Goal: Task Accomplishment & Management: Complete application form

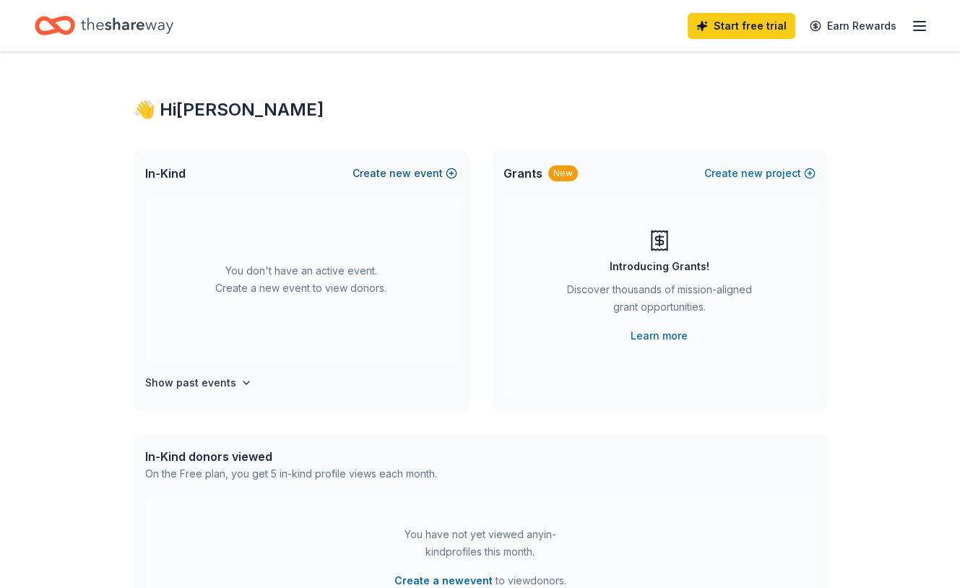
click at [427, 169] on button "Create new event" at bounding box center [404, 173] width 105 height 17
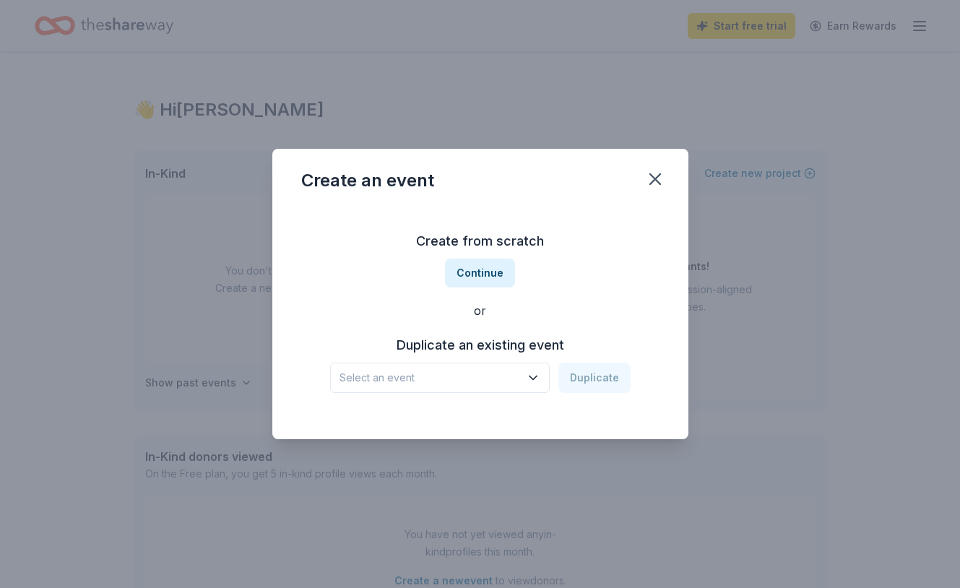
click at [533, 378] on icon "button" at bounding box center [532, 378] width 7 height 4
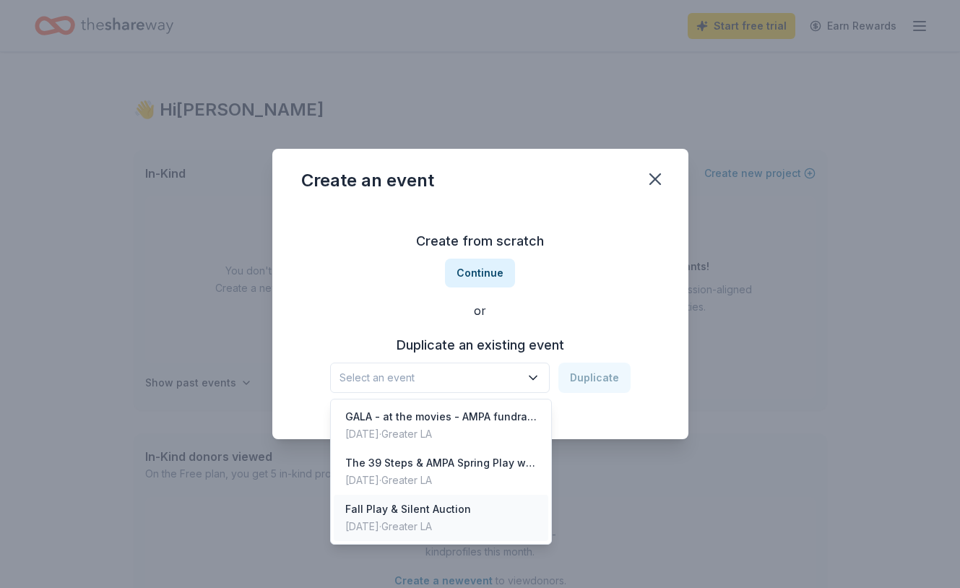
click at [471, 508] on div "Fall Play & Silent Auction [DATE] · Greater LA" at bounding box center [441, 518] width 215 height 46
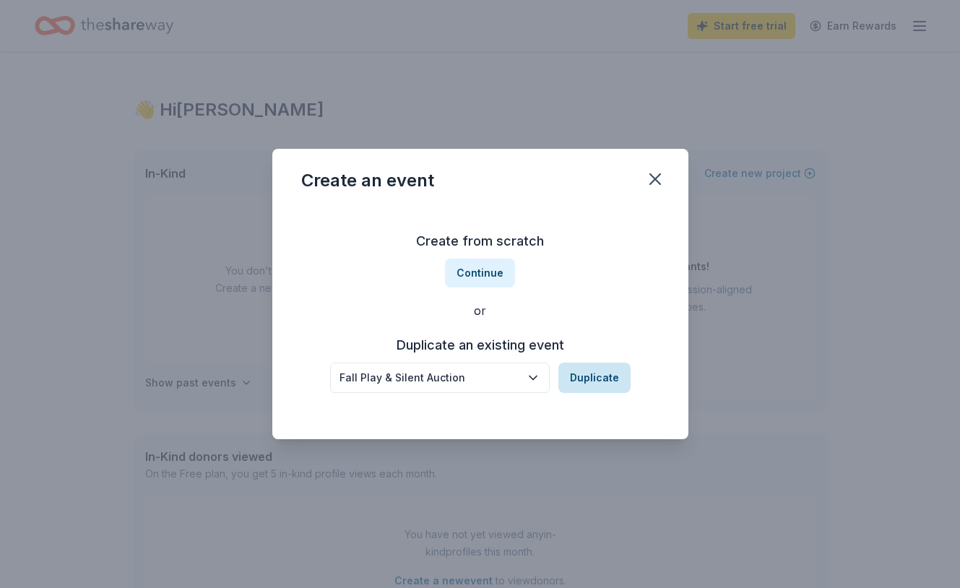
click at [597, 370] on button "Duplicate" at bounding box center [594, 377] width 72 height 30
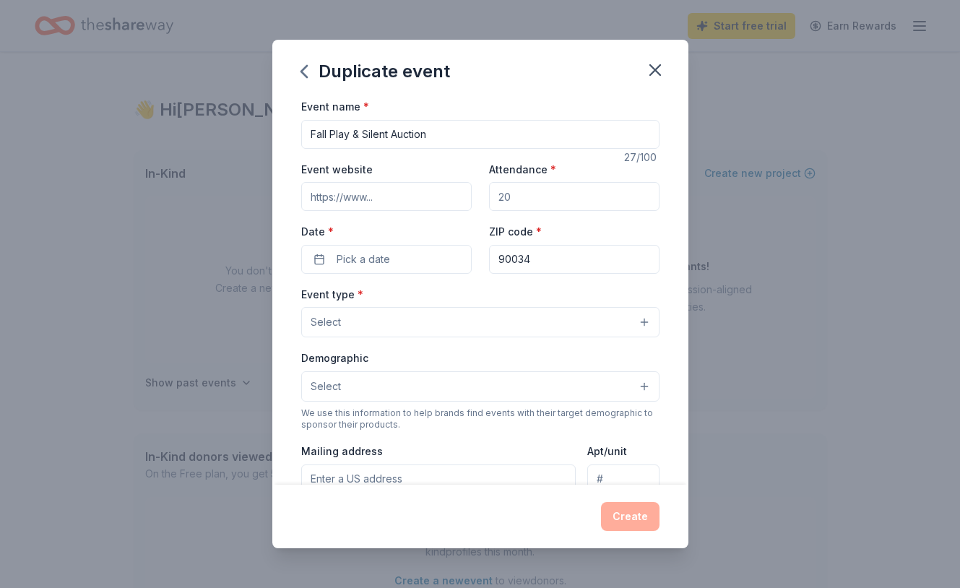
click at [381, 197] on input "Event website" at bounding box center [386, 196] width 170 height 29
type input "[DOMAIN_NAME]"
click at [522, 199] on input "Attendance *" at bounding box center [574, 196] width 170 height 29
type input "800"
click at [367, 258] on span "Pick a date" at bounding box center [362, 259] width 53 height 17
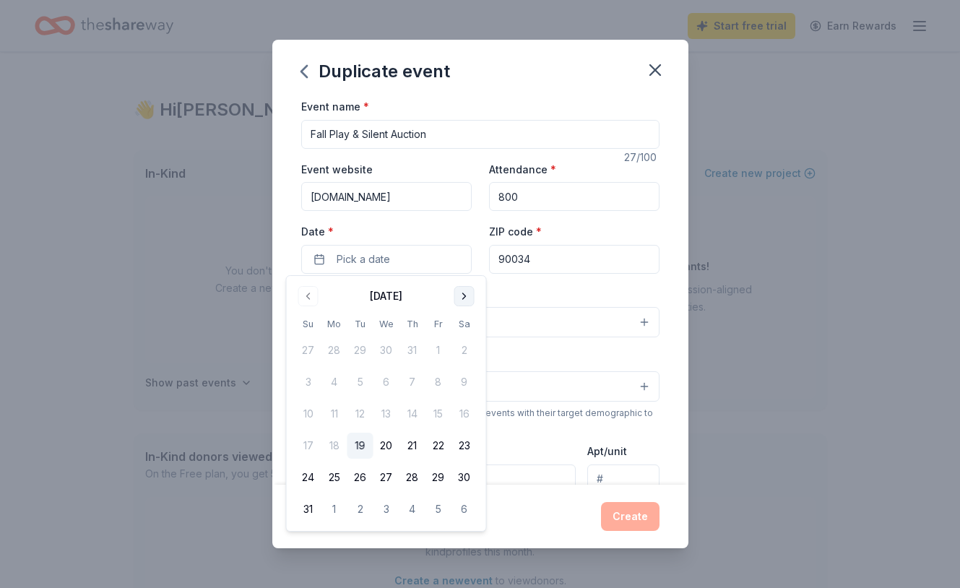
click at [464, 294] on button "Go to next month" at bounding box center [464, 296] width 20 height 20
click at [440, 446] on button "26" at bounding box center [438, 446] width 26 height 26
click at [551, 316] on button "Select" at bounding box center [480, 322] width 358 height 30
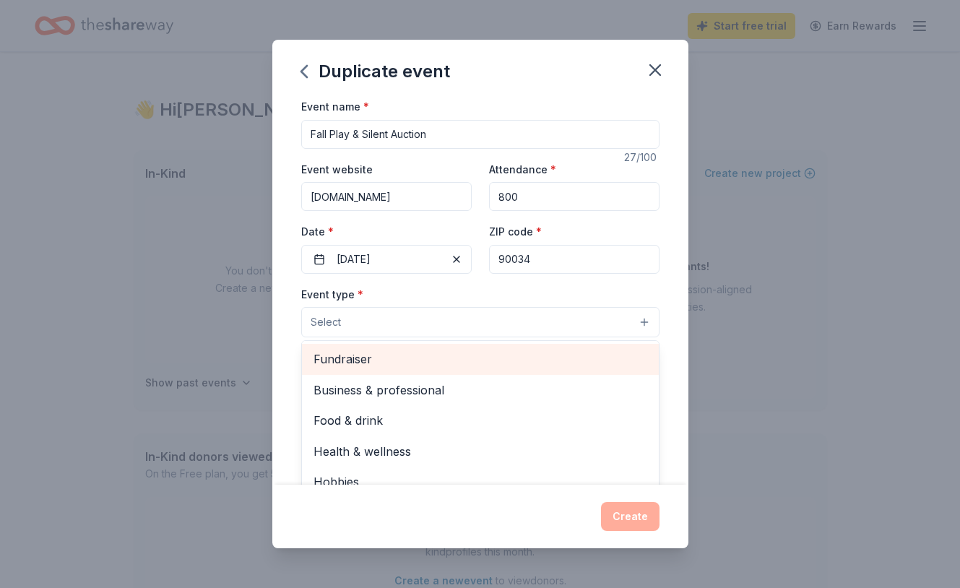
click at [370, 356] on span "Fundraiser" at bounding box center [480, 358] width 334 height 19
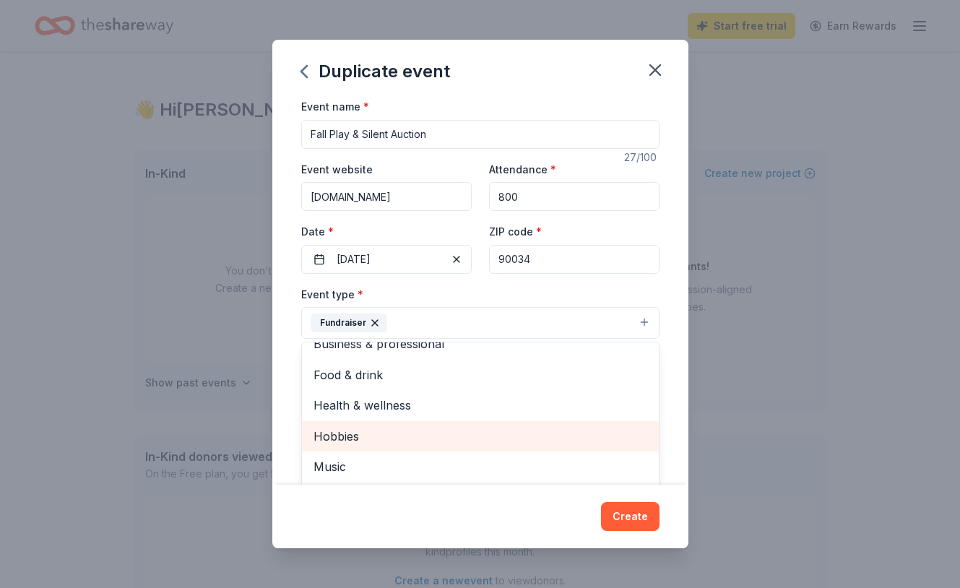
scroll to position [16, 0]
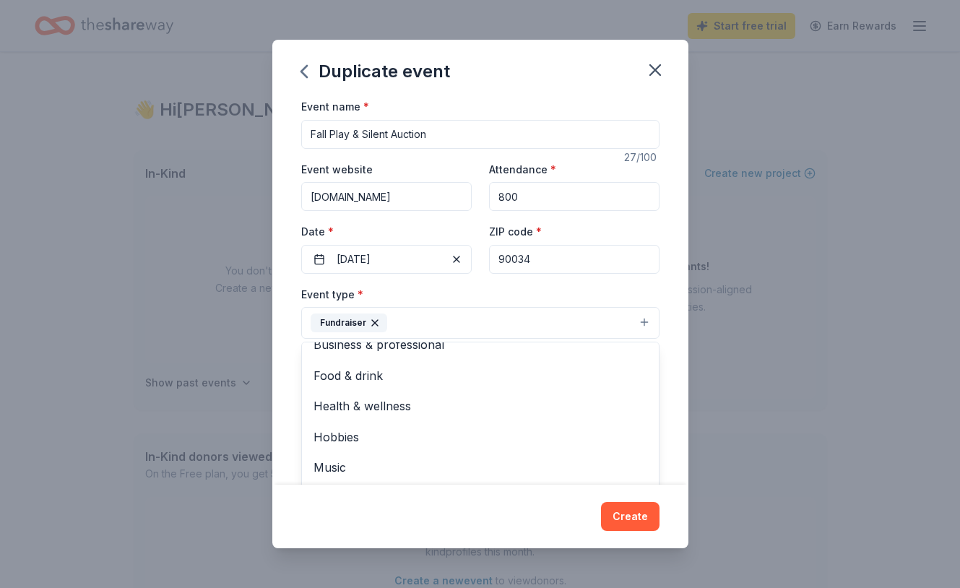
click at [547, 318] on button "Fundraiser" at bounding box center [480, 323] width 358 height 32
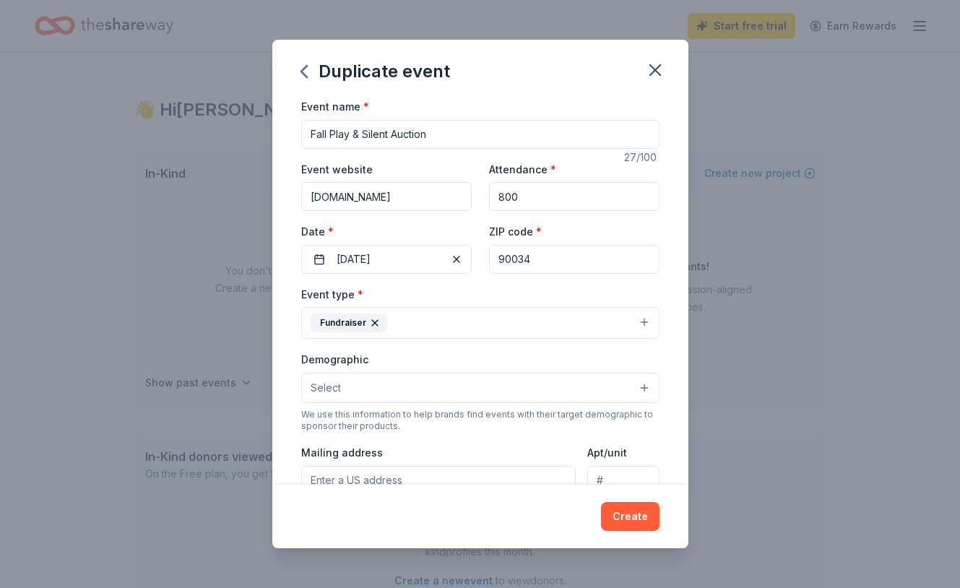
click at [409, 386] on button "Select" at bounding box center [480, 388] width 358 height 30
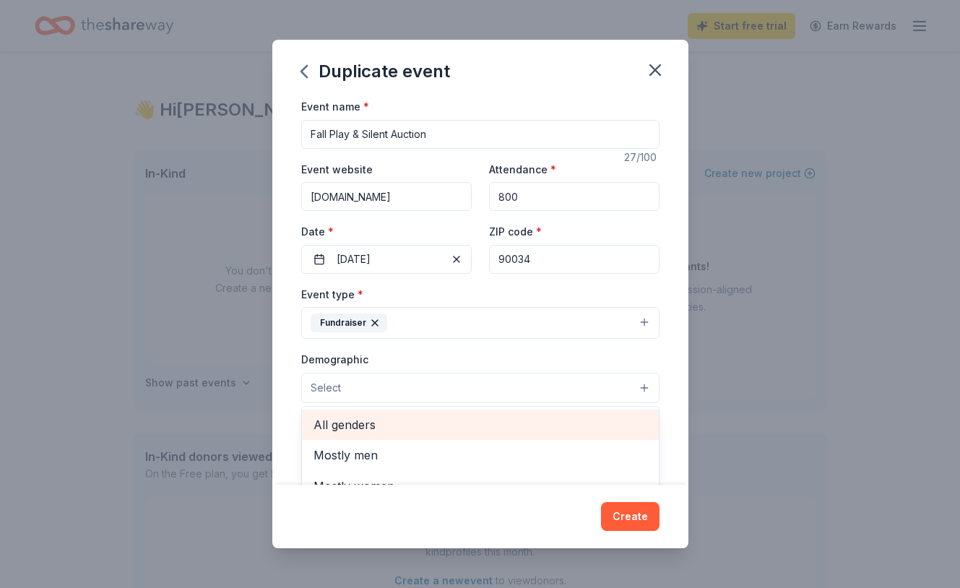
click at [355, 421] on span "All genders" at bounding box center [480, 424] width 334 height 19
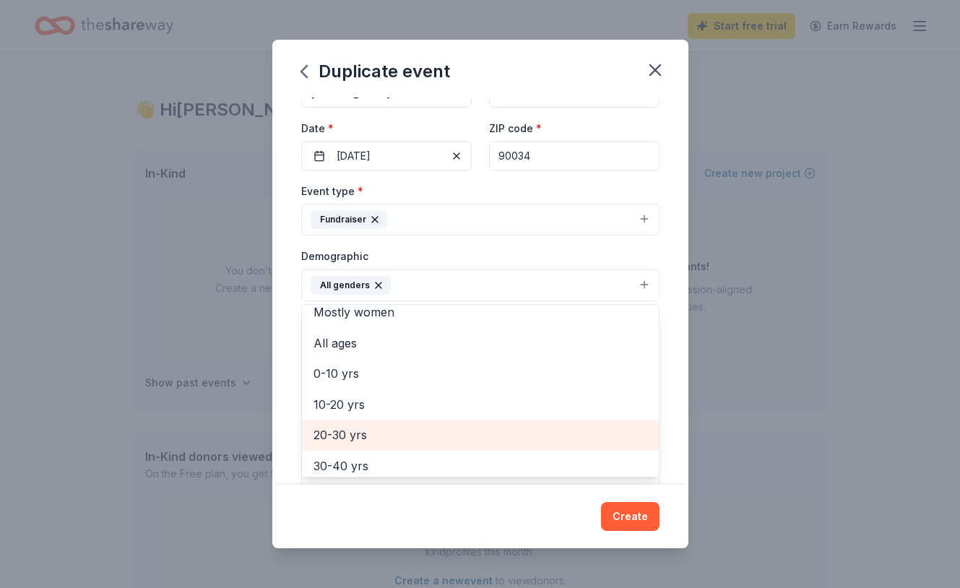
scroll to position [27, 0]
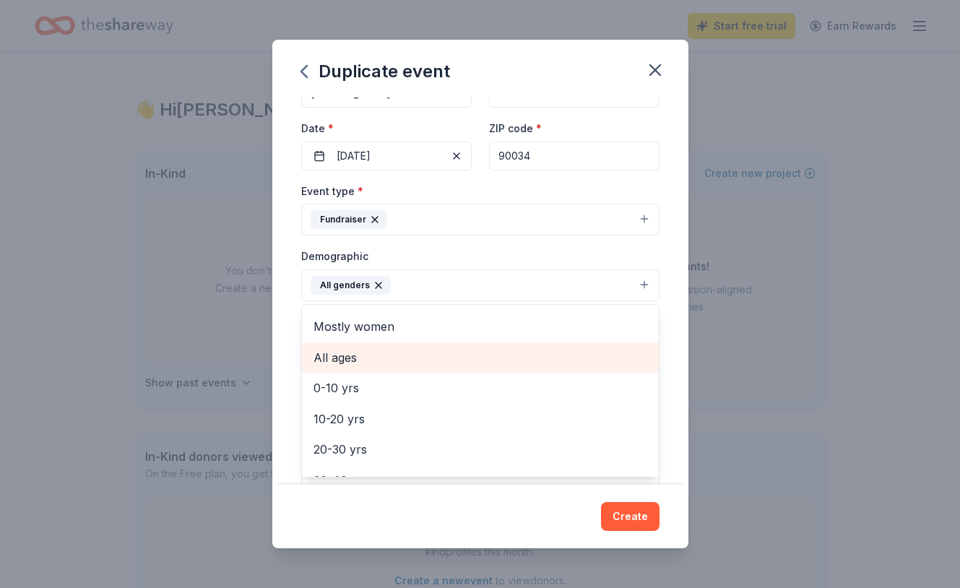
click at [361, 357] on span "All ages" at bounding box center [480, 357] width 334 height 19
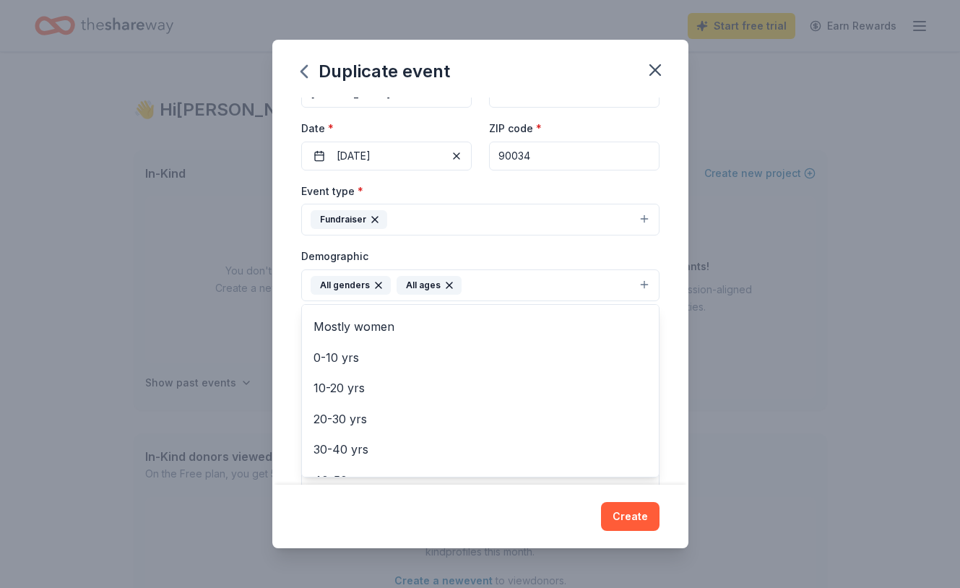
click at [547, 252] on div "Demographic All genders All ages Mostly men Mostly women 0-10 yrs 10-20 yrs 20-…" at bounding box center [480, 274] width 358 height 54
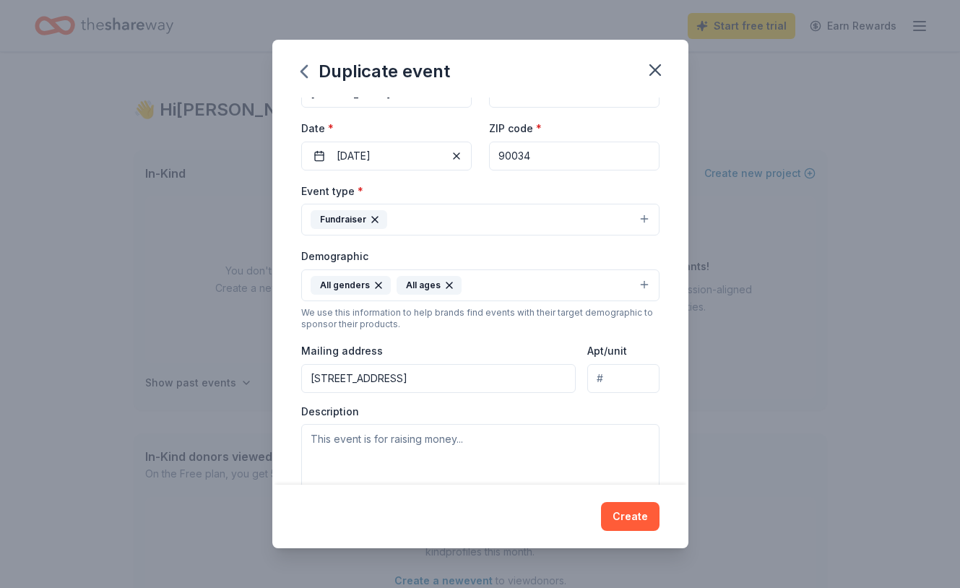
type input "[STREET_ADDRESS]"
type input "482"
click at [529, 428] on textarea at bounding box center [480, 456] width 358 height 65
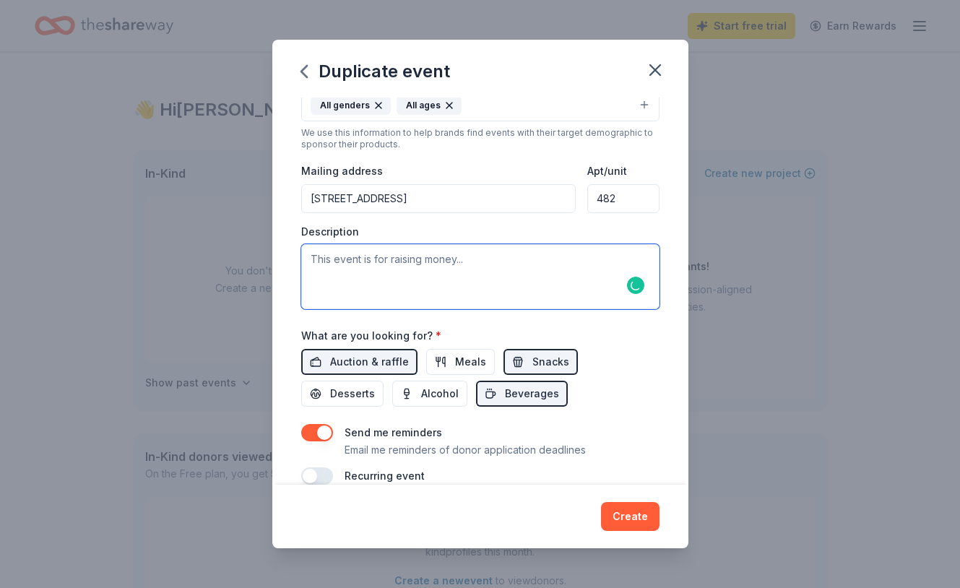
paste textarea "Our first fundraiser and silent auction starts [DATE][DATE], as part of our fiv…"
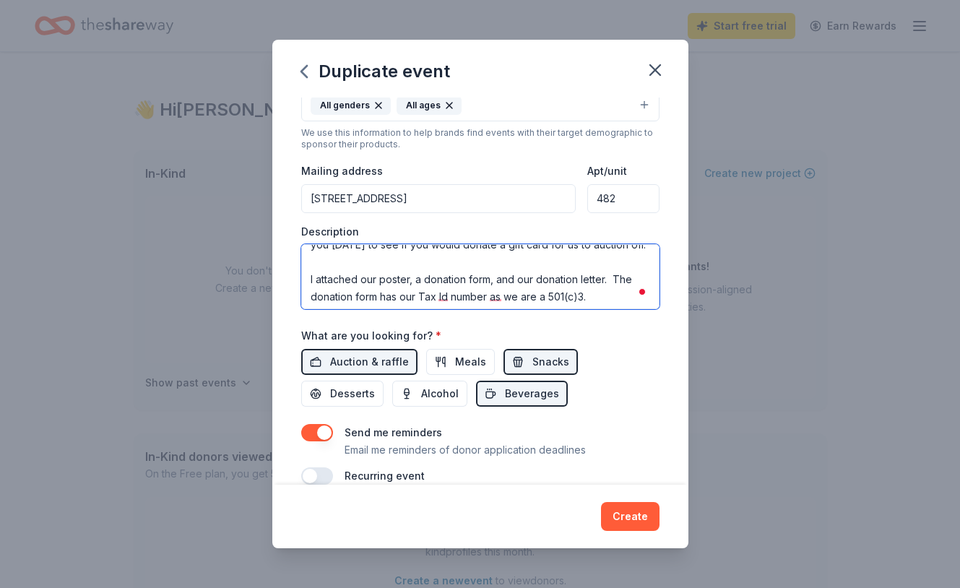
scroll to position [63, 0]
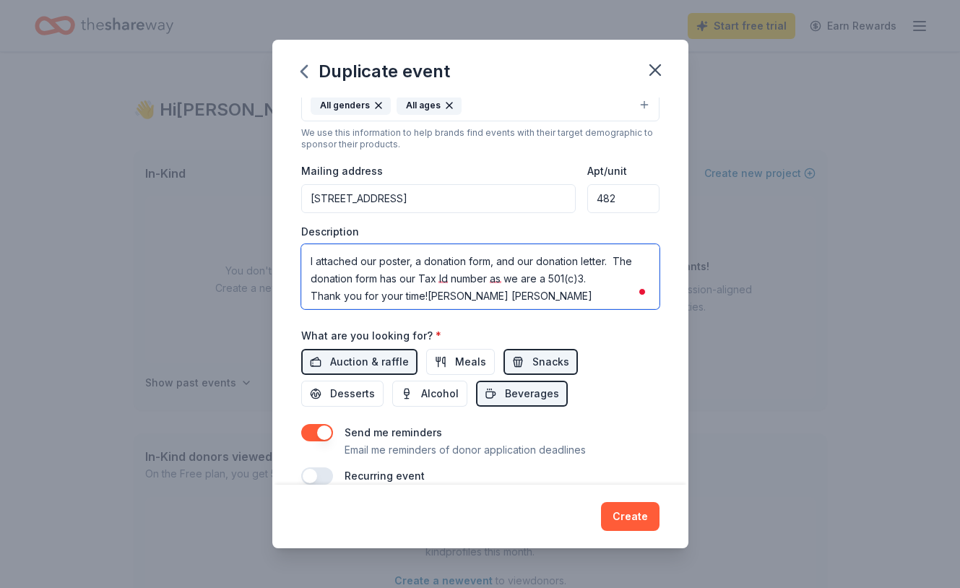
drag, startPoint x: 311, startPoint y: 259, endPoint x: 594, endPoint y: 287, distance: 283.7
click at [594, 287] on textarea "Our first fundraiser and silent auction starts on Friday, Sept. 26, as part of …" at bounding box center [480, 276] width 358 height 65
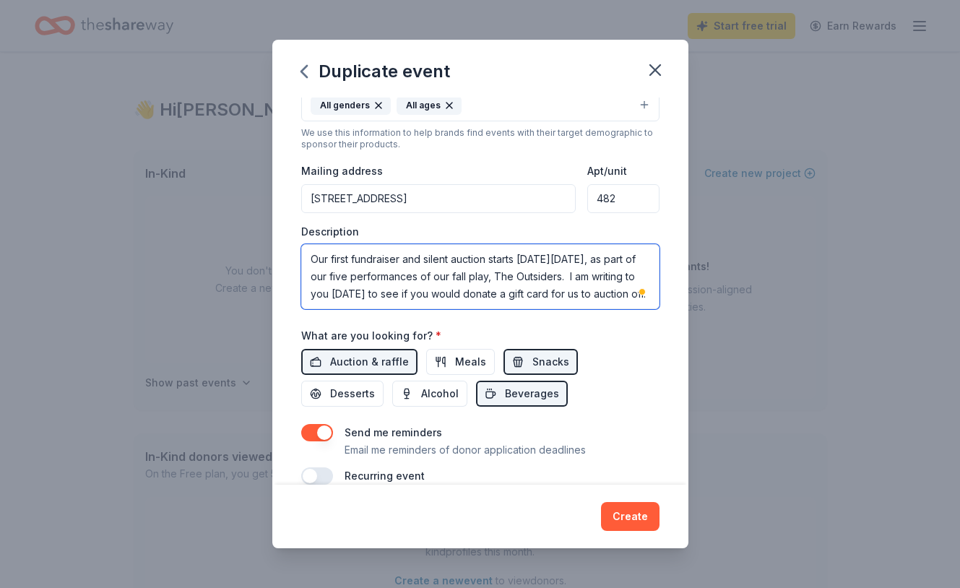
drag, startPoint x: 582, startPoint y: 272, endPoint x: 633, endPoint y: 292, distance: 54.2
click at [633, 292] on textarea "Our first fundraiser and silent auction starts on Friday, Sept. 26, as part of …" at bounding box center [480, 276] width 358 height 65
type textarea "Our first fundraiser and silent auction starts on Friday, Sept. 26, as part of …"
click at [586, 407] on div "Event name * Fall Play & Silent Auction 27 /100 Event website hamiltonmusic.org…" at bounding box center [480, 149] width 358 height 670
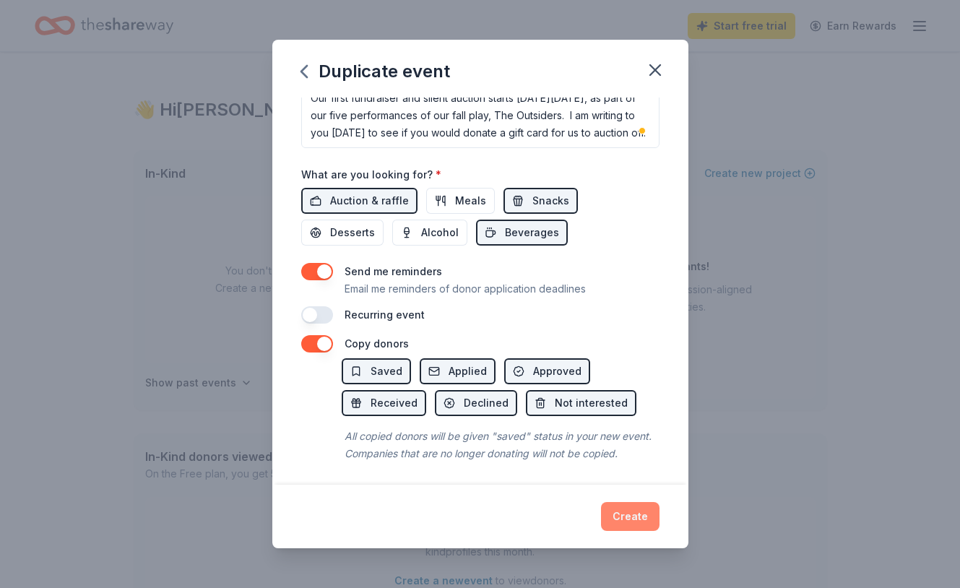
click at [640, 513] on button "Create" at bounding box center [630, 516] width 58 height 29
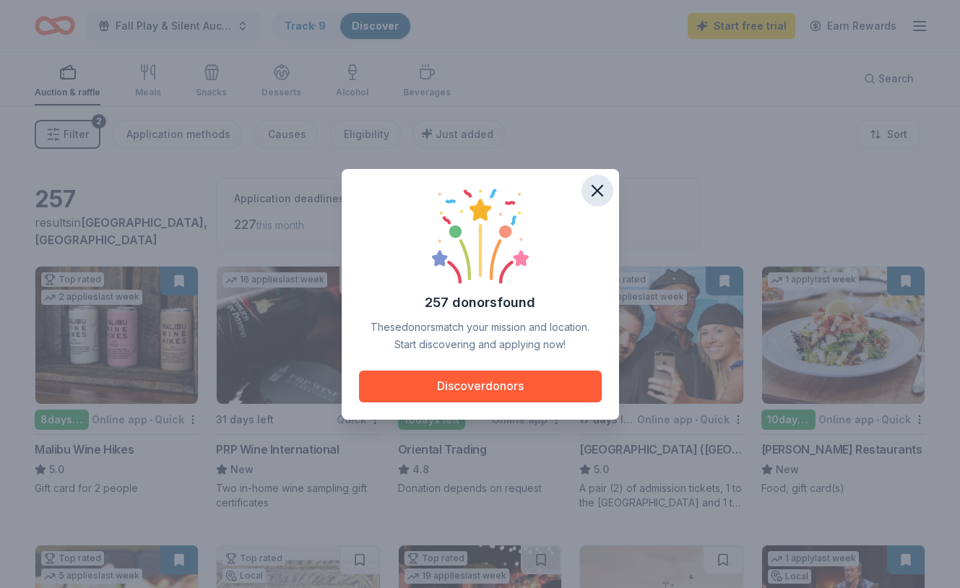
click at [596, 185] on icon "button" at bounding box center [597, 191] width 20 height 20
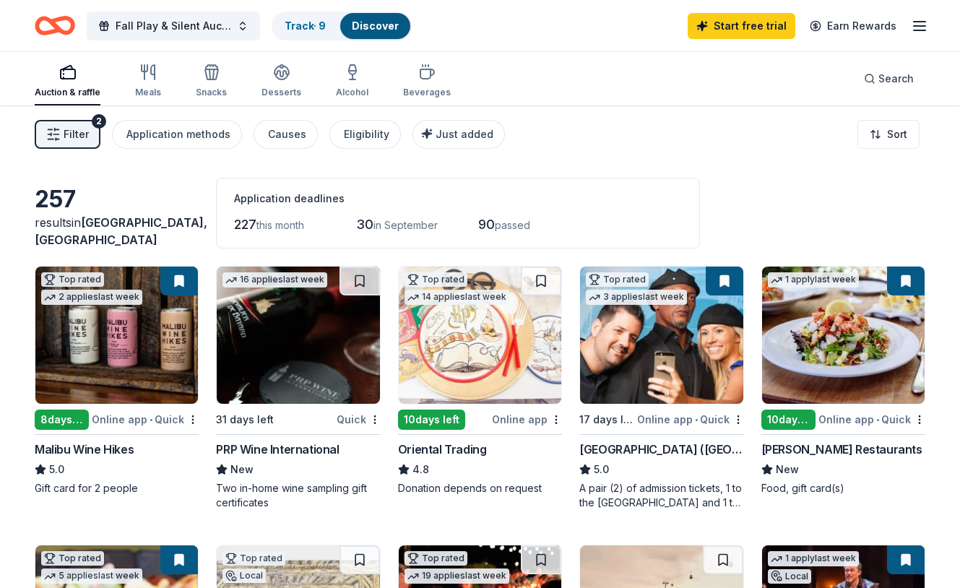
click at [70, 131] on span "Filter" at bounding box center [76, 134] width 25 height 17
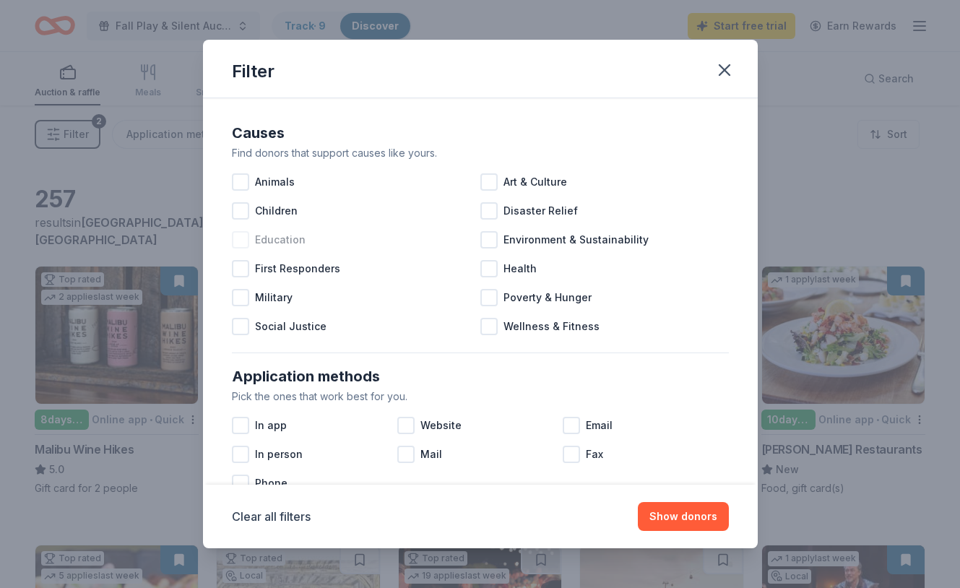
click at [239, 238] on div at bounding box center [240, 239] width 17 height 17
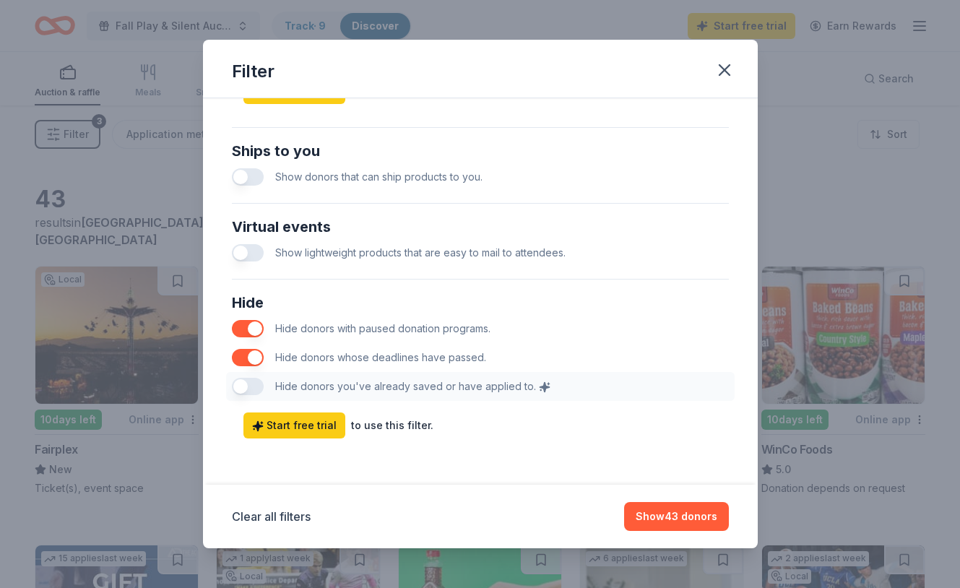
scroll to position [664, 0]
click at [727, 65] on icon "button" at bounding box center [724, 70] width 20 height 20
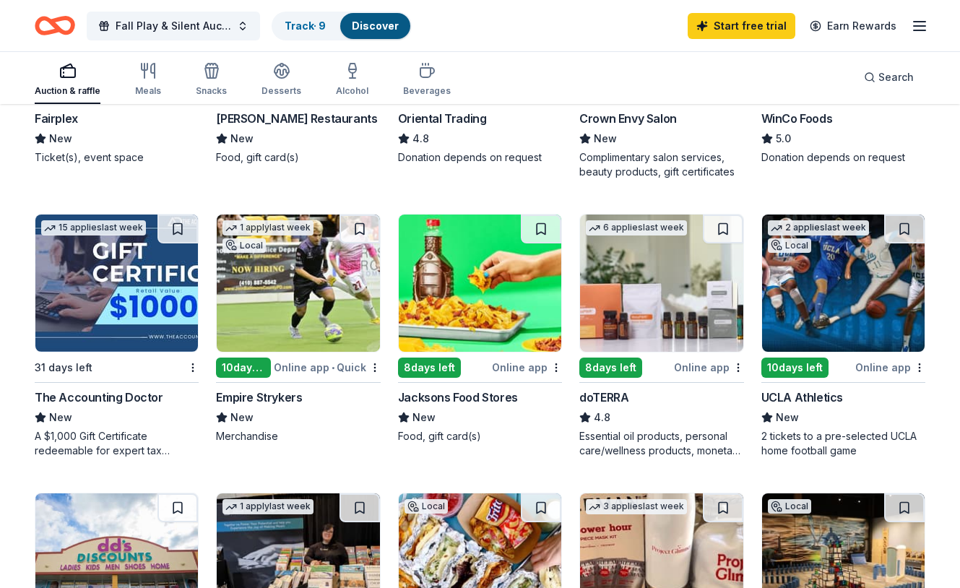
scroll to position [332, 0]
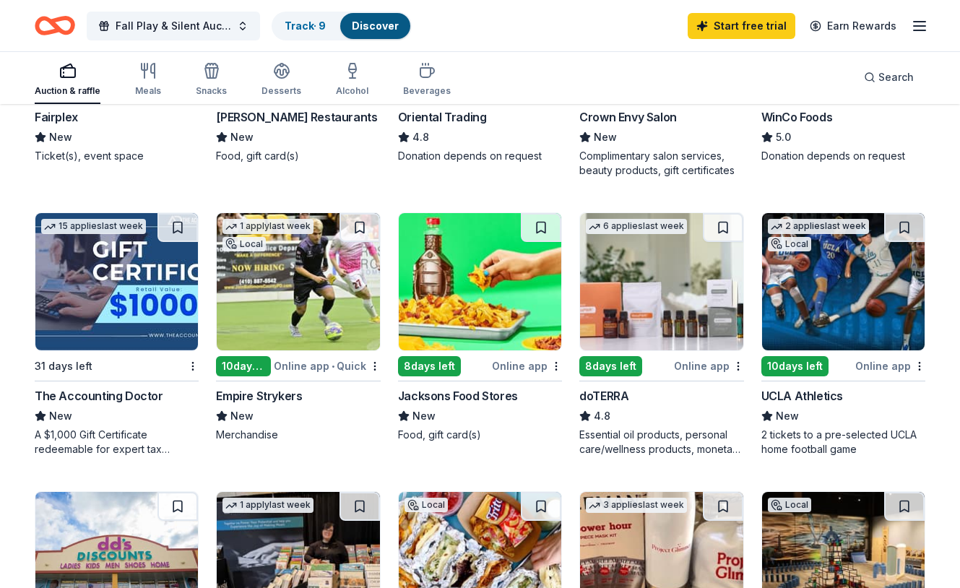
click at [883, 362] on div "Online app" at bounding box center [890, 366] width 70 height 18
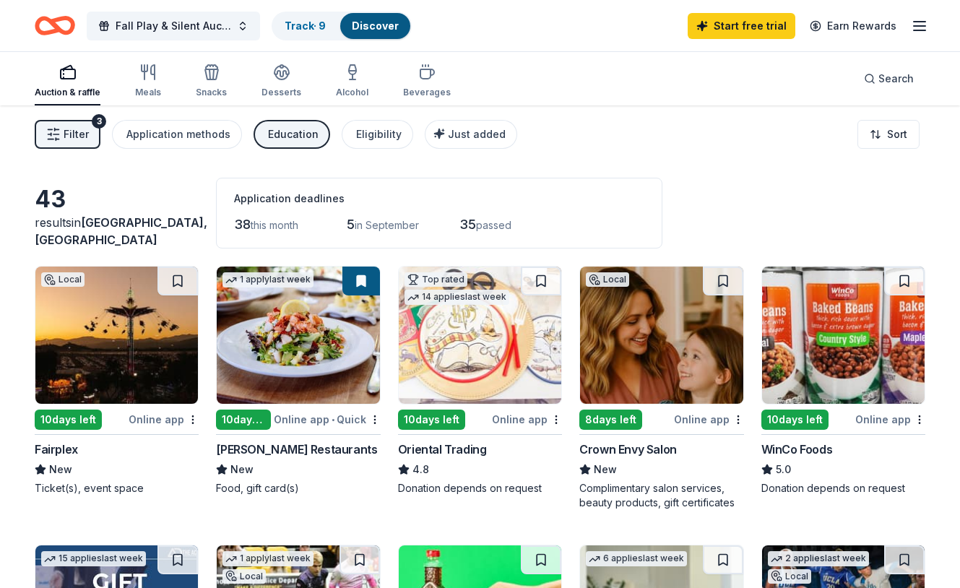
scroll to position [0, 0]
click at [279, 130] on div "Education" at bounding box center [293, 134] width 51 height 17
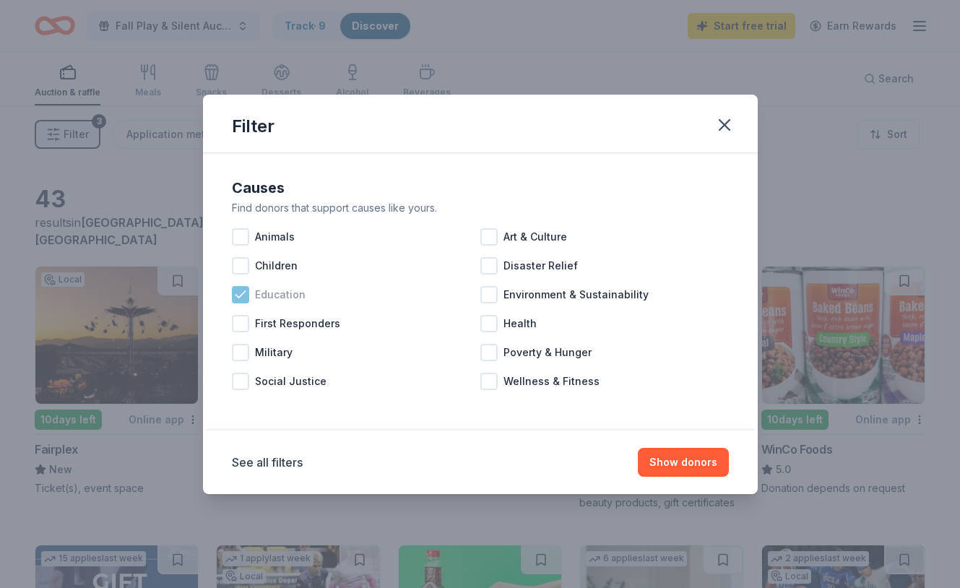
click at [239, 291] on icon at bounding box center [240, 294] width 14 height 14
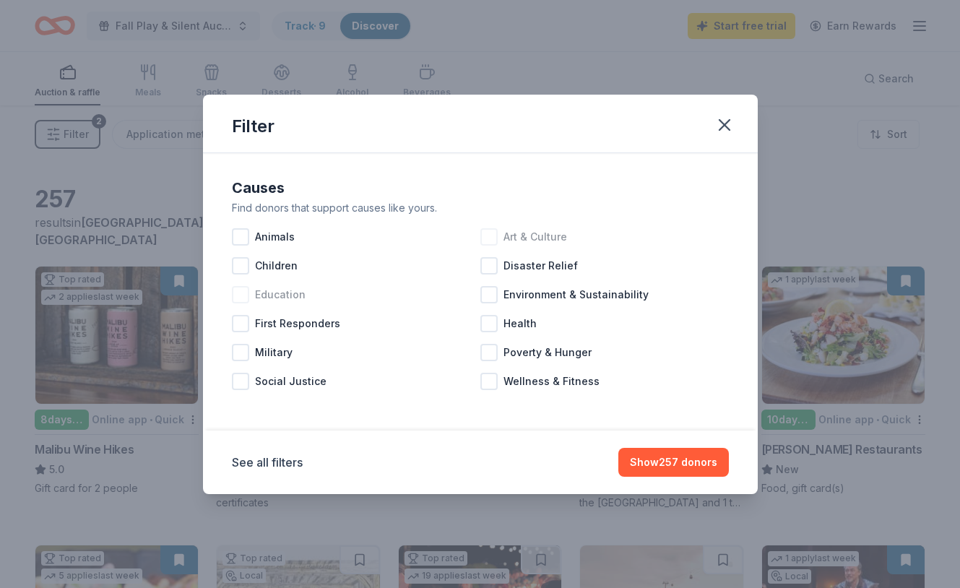
click at [489, 237] on div at bounding box center [488, 236] width 17 height 17
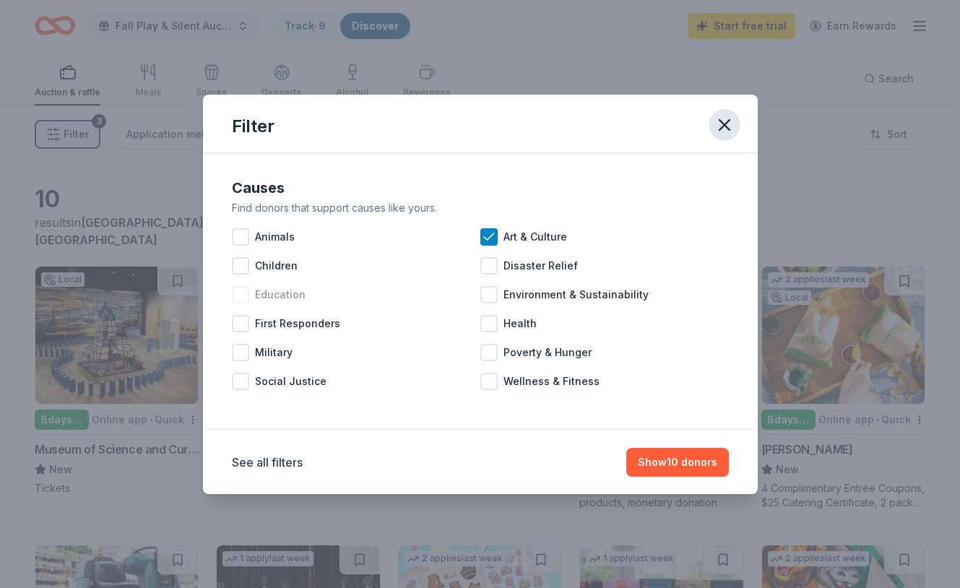
click at [724, 123] on icon "button" at bounding box center [724, 125] width 20 height 20
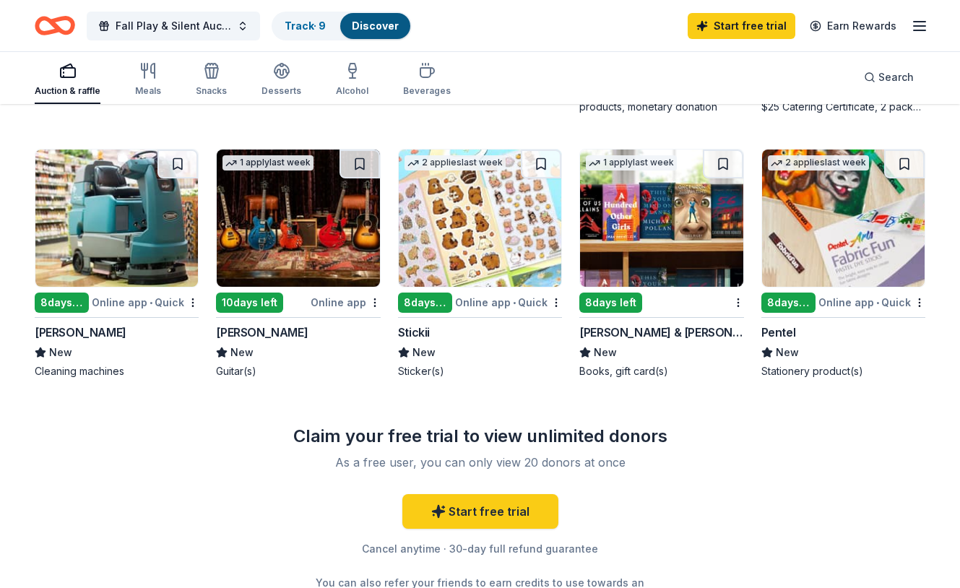
scroll to position [396, 0]
click at [669, 231] on img at bounding box center [661, 217] width 162 height 137
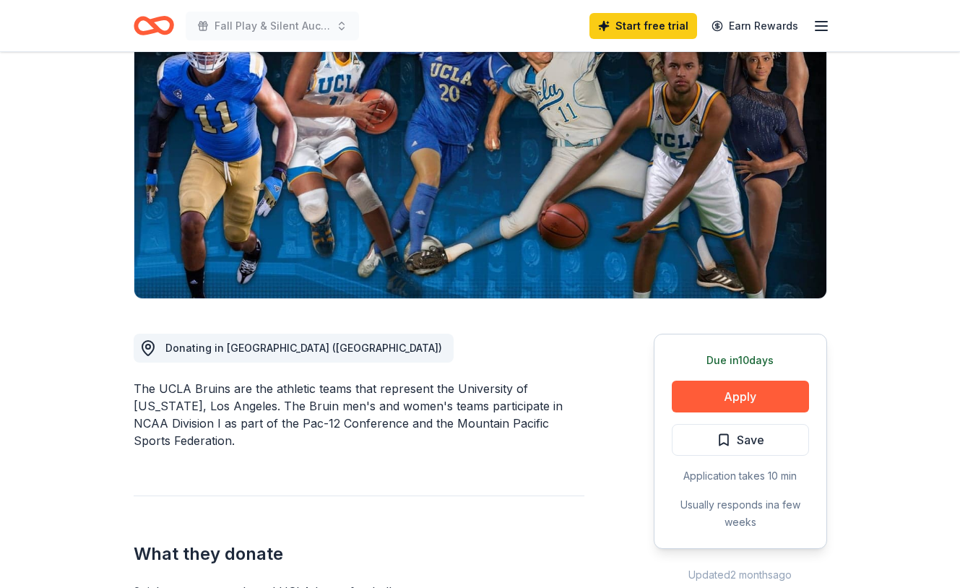
scroll to position [140, 0]
click at [735, 391] on button "Apply" at bounding box center [740, 397] width 137 height 32
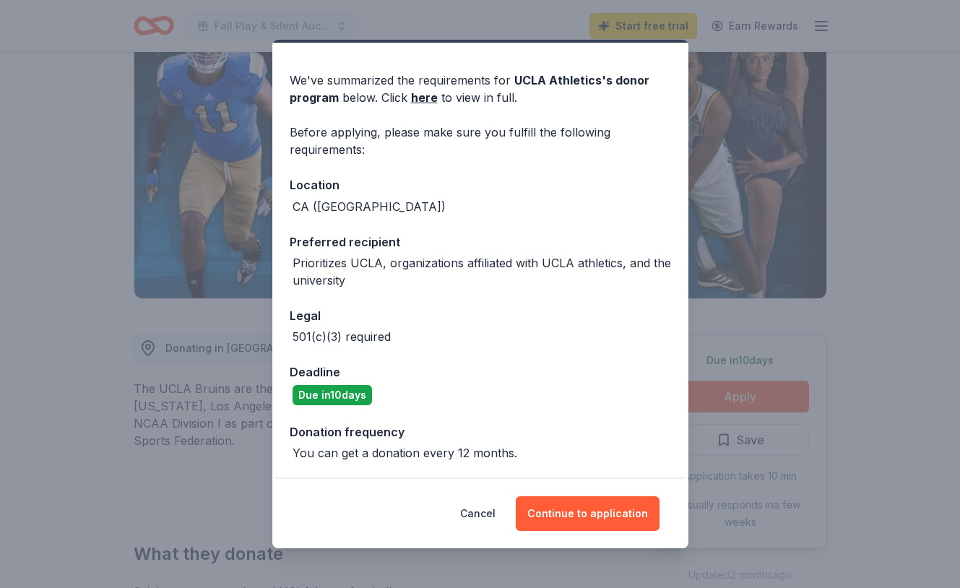
scroll to position [37, 0]
click at [417, 97] on link "here" at bounding box center [424, 98] width 27 height 17
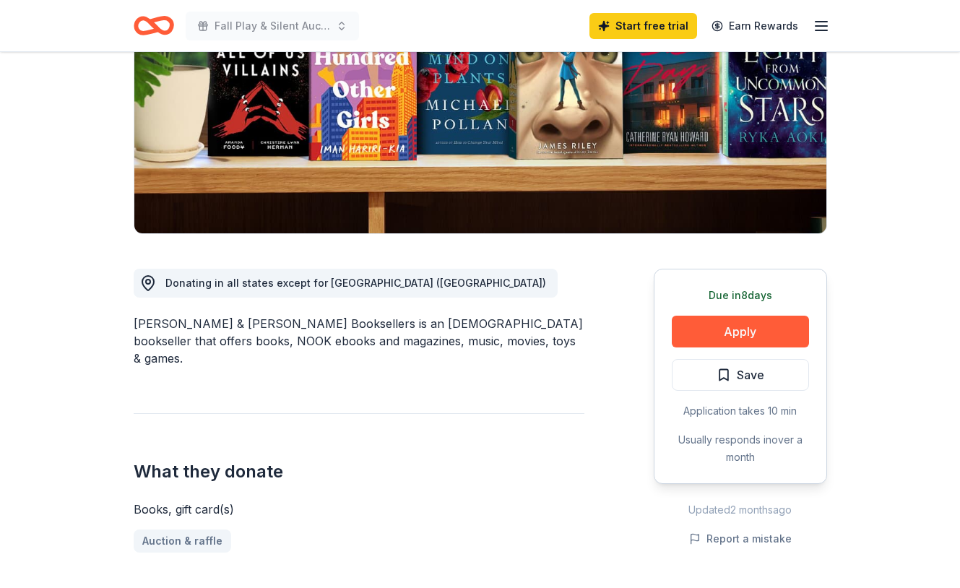
scroll to position [204, 0]
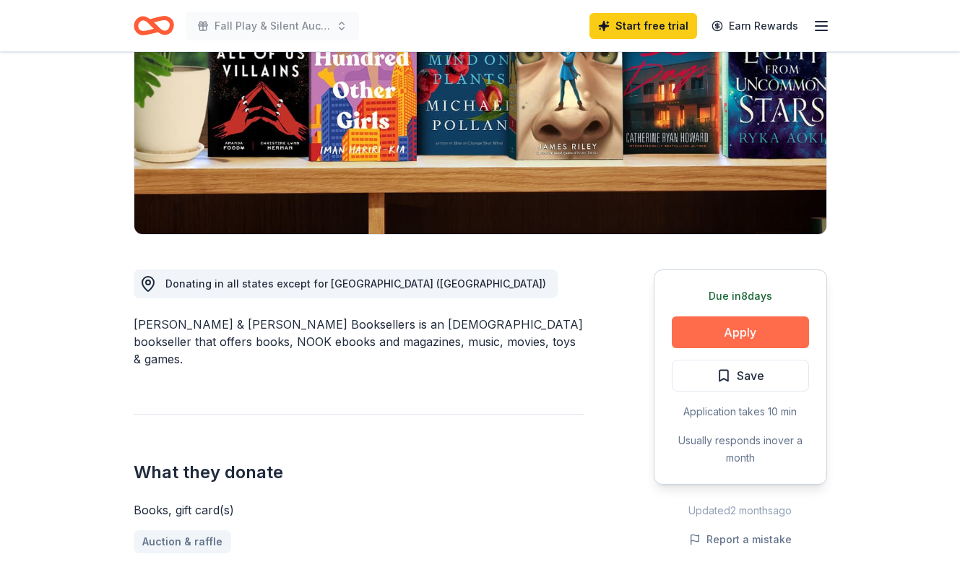
click at [715, 330] on button "Apply" at bounding box center [740, 332] width 137 height 32
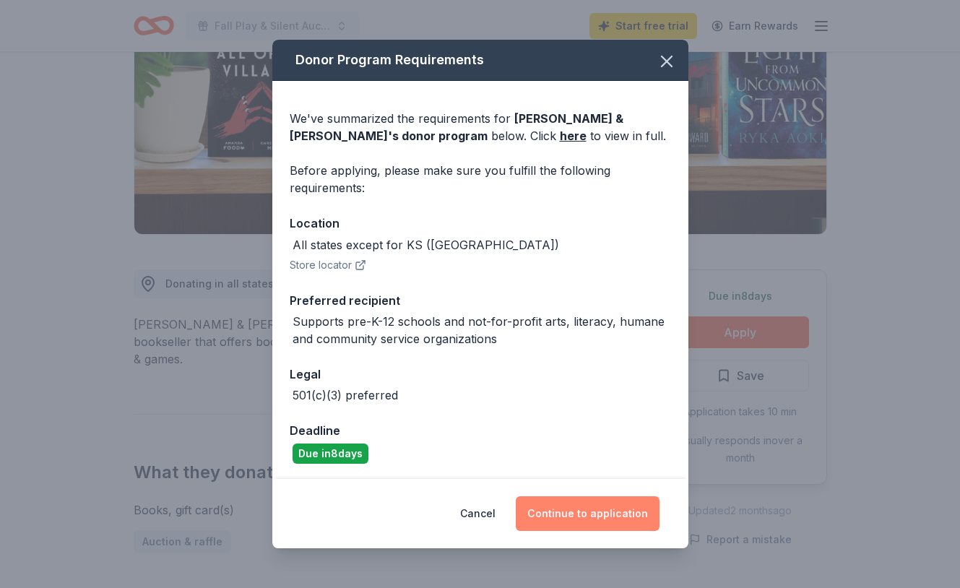
click at [592, 513] on button "Continue to application" at bounding box center [588, 513] width 144 height 35
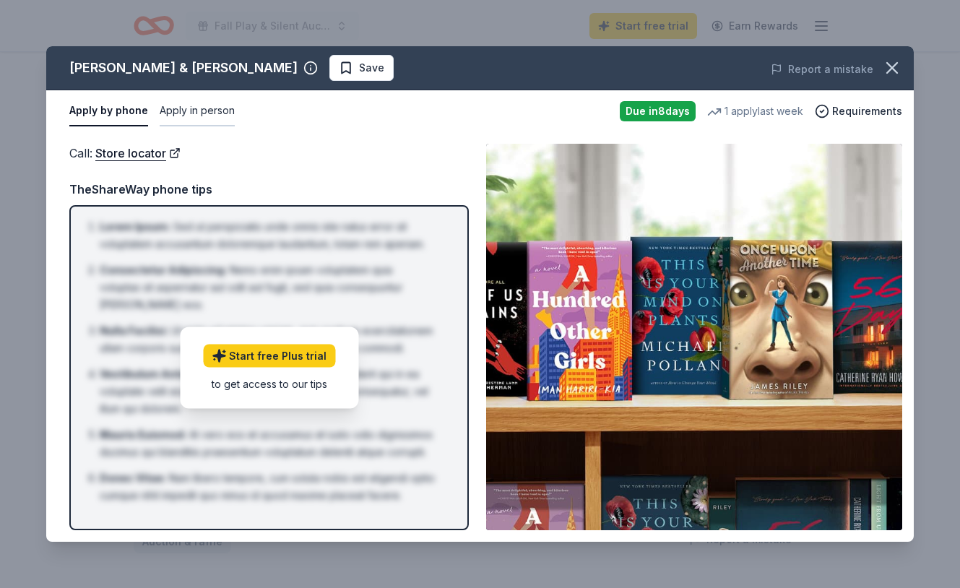
click at [192, 106] on button "Apply in person" at bounding box center [197, 111] width 75 height 30
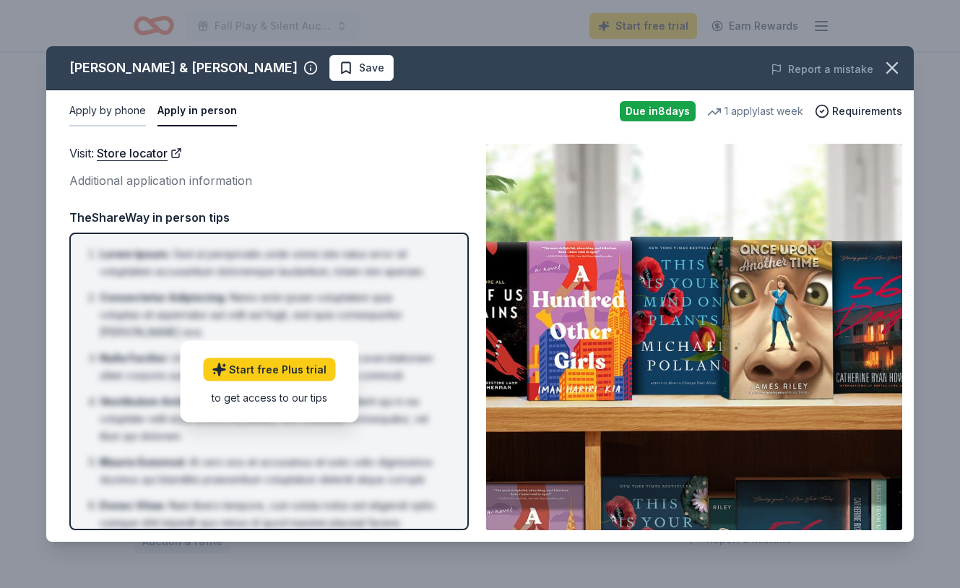
click at [119, 108] on button "Apply by phone" at bounding box center [107, 111] width 77 height 30
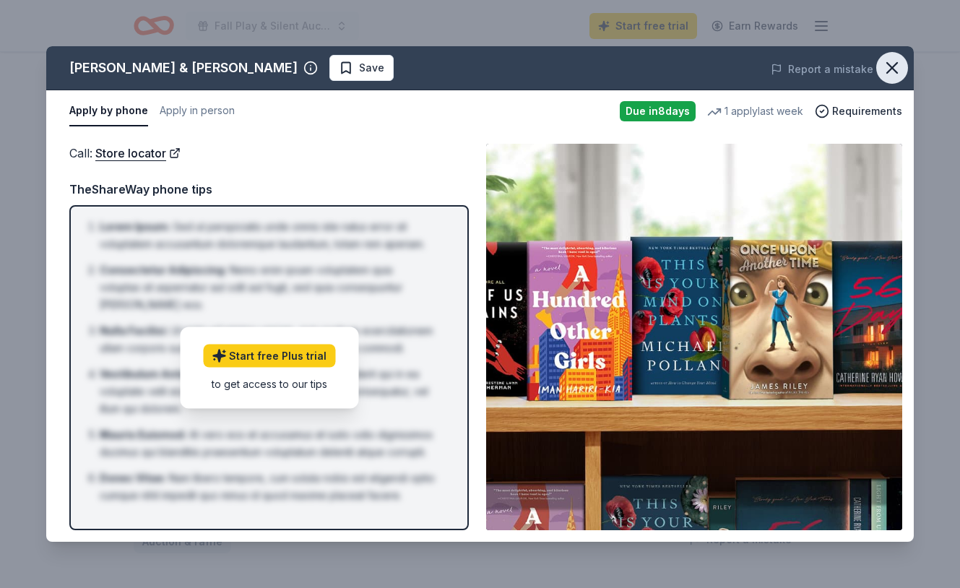
click at [893, 69] on icon "button" at bounding box center [892, 68] width 10 height 10
